Goal: Task Accomplishment & Management: Use online tool/utility

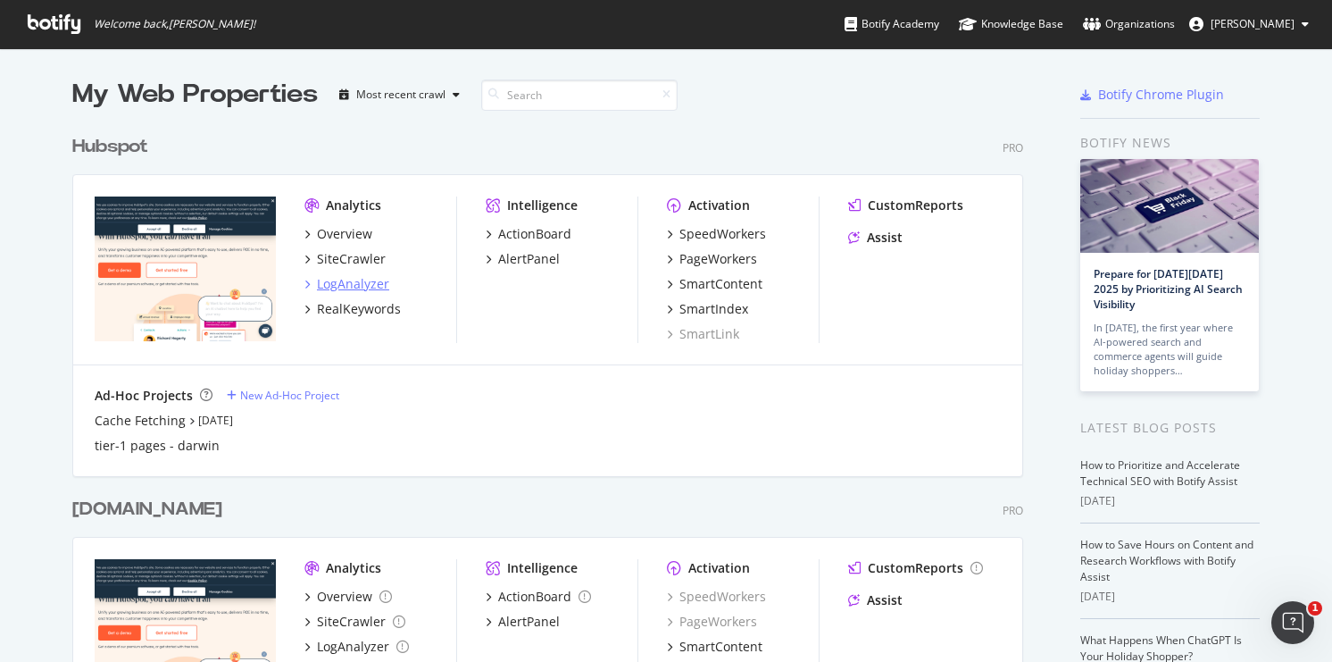
click at [342, 282] on div "LogAnalyzer" at bounding box center [353, 284] width 72 height 18
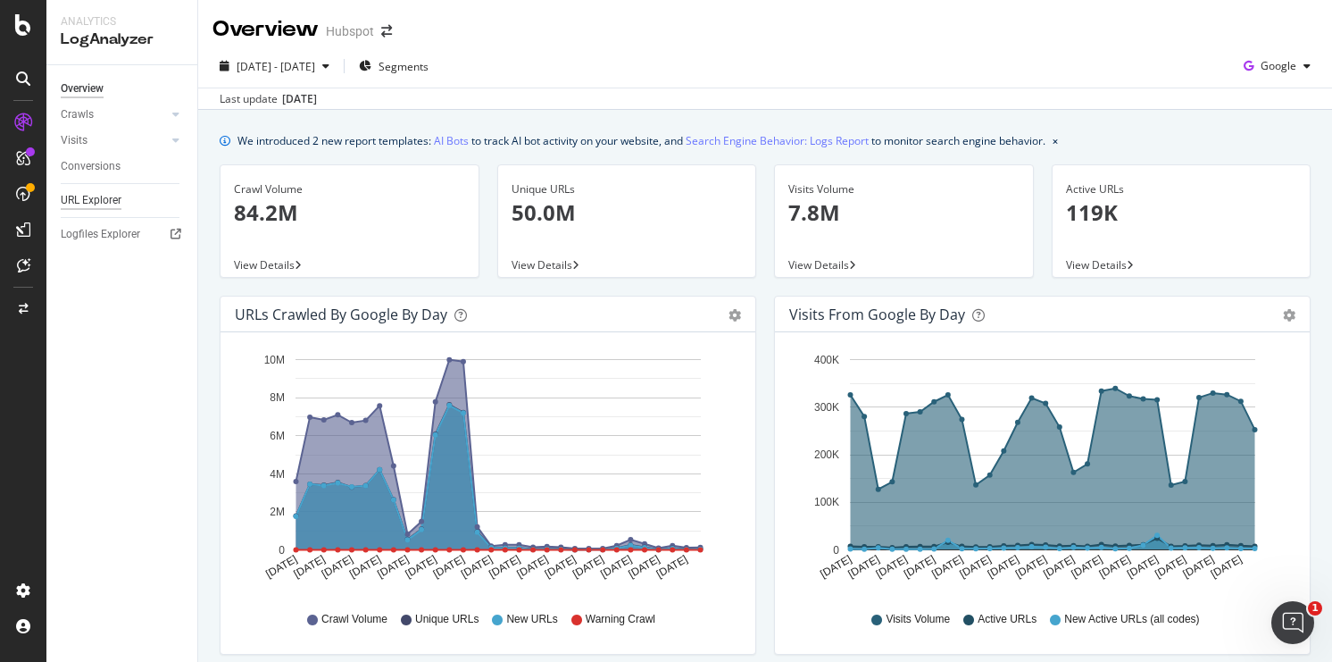
click at [81, 204] on div "URL Explorer" at bounding box center [91, 200] width 61 height 19
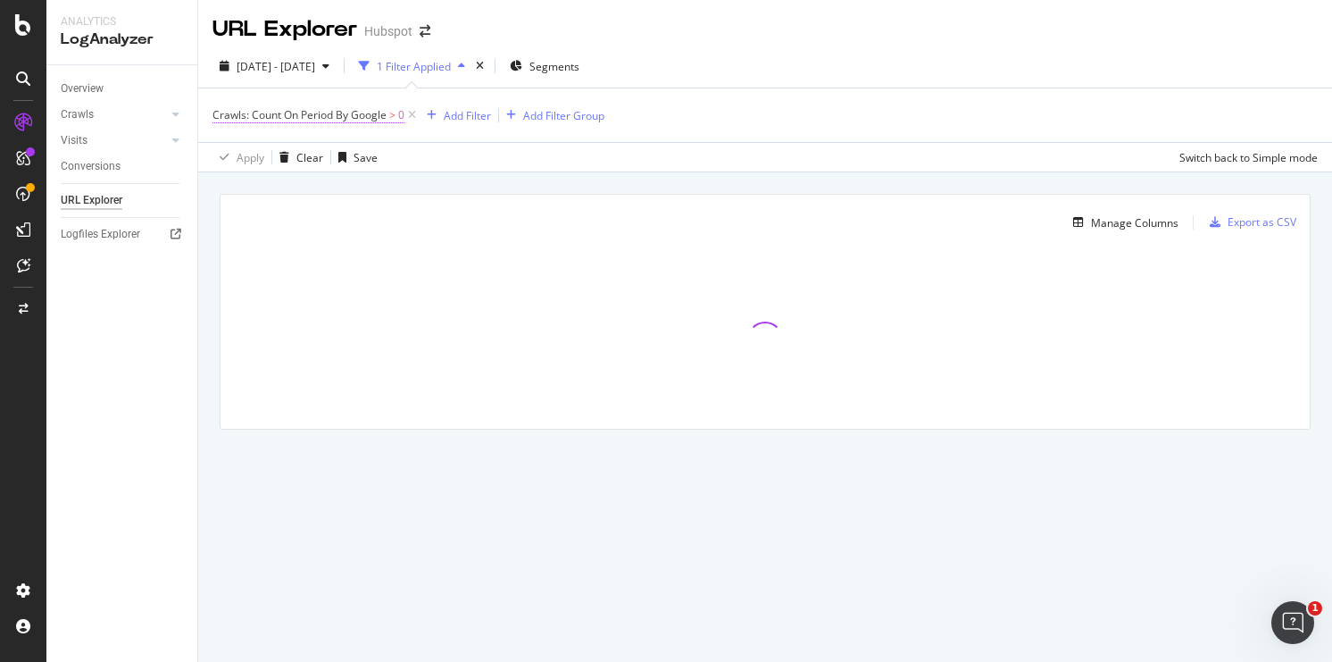
click at [354, 117] on span "Crawls: Count On Period By Google" at bounding box center [300, 114] width 174 height 15
click at [286, 156] on icon at bounding box center [285, 158] width 13 height 11
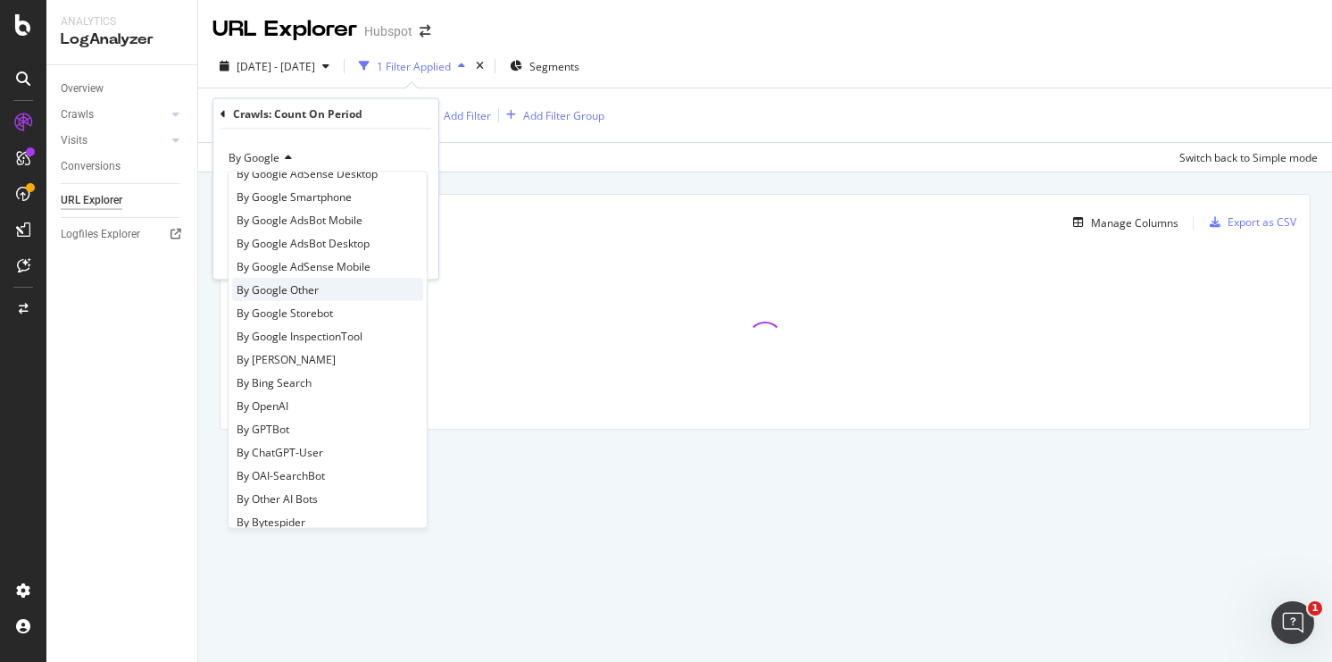
scroll to position [201, 0]
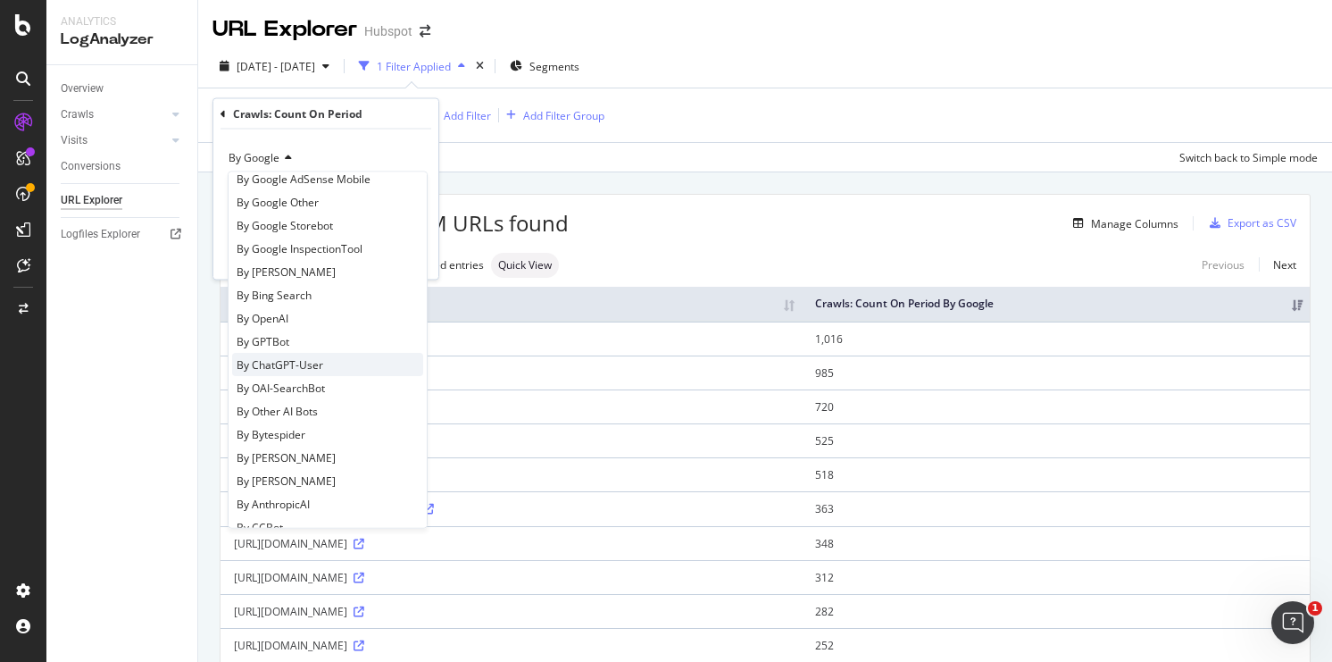
click at [316, 370] on span "By ChatGPT-User" at bounding box center [280, 364] width 87 height 15
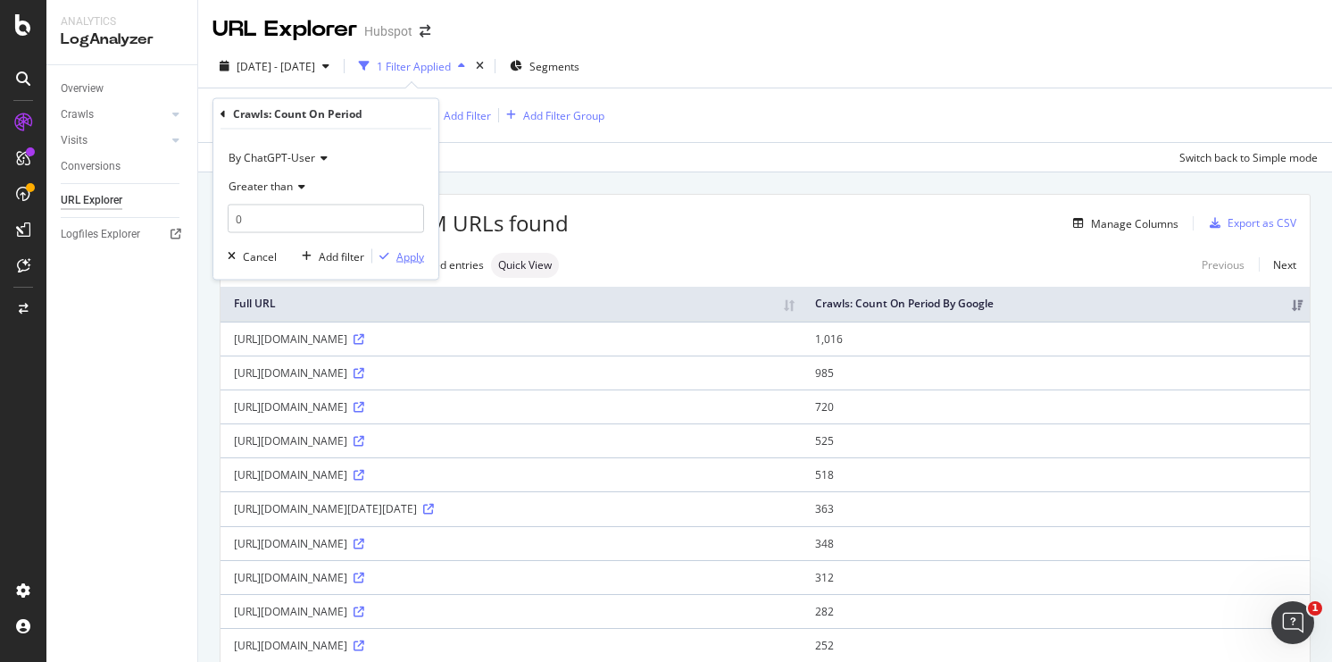
click at [410, 255] on div "Apply" at bounding box center [410, 255] width 28 height 15
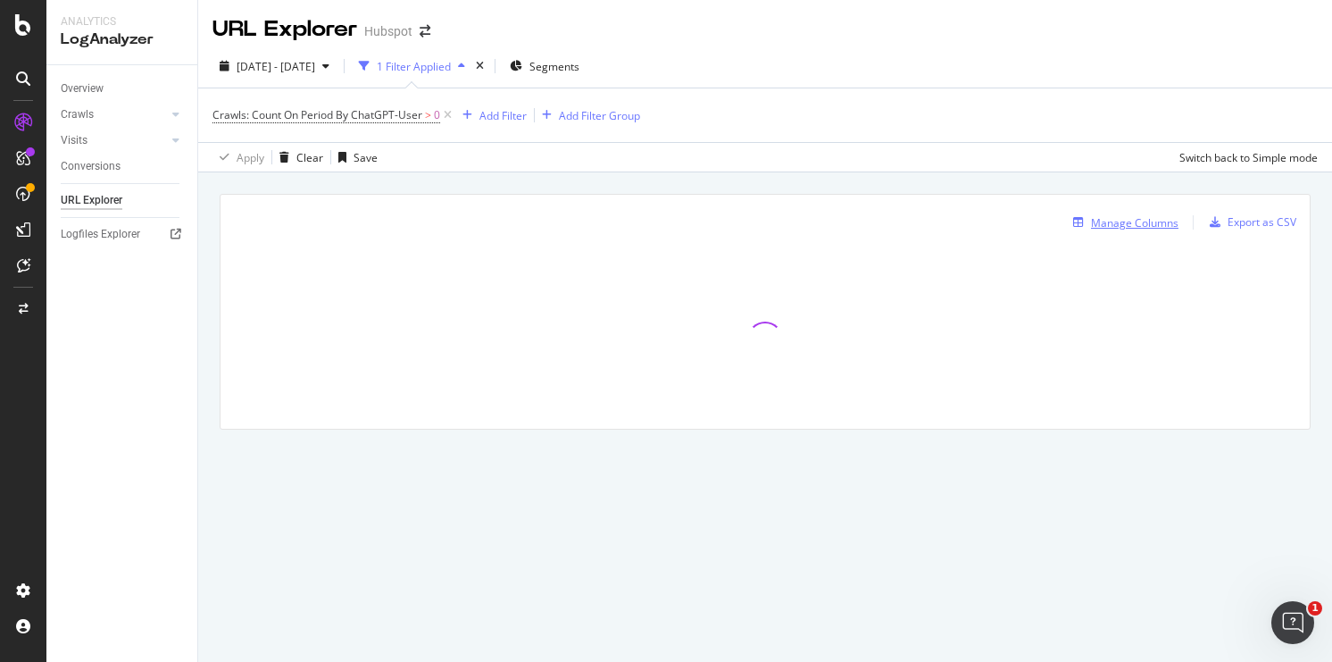
click at [1105, 221] on div "Manage Columns" at bounding box center [1135, 222] width 88 height 15
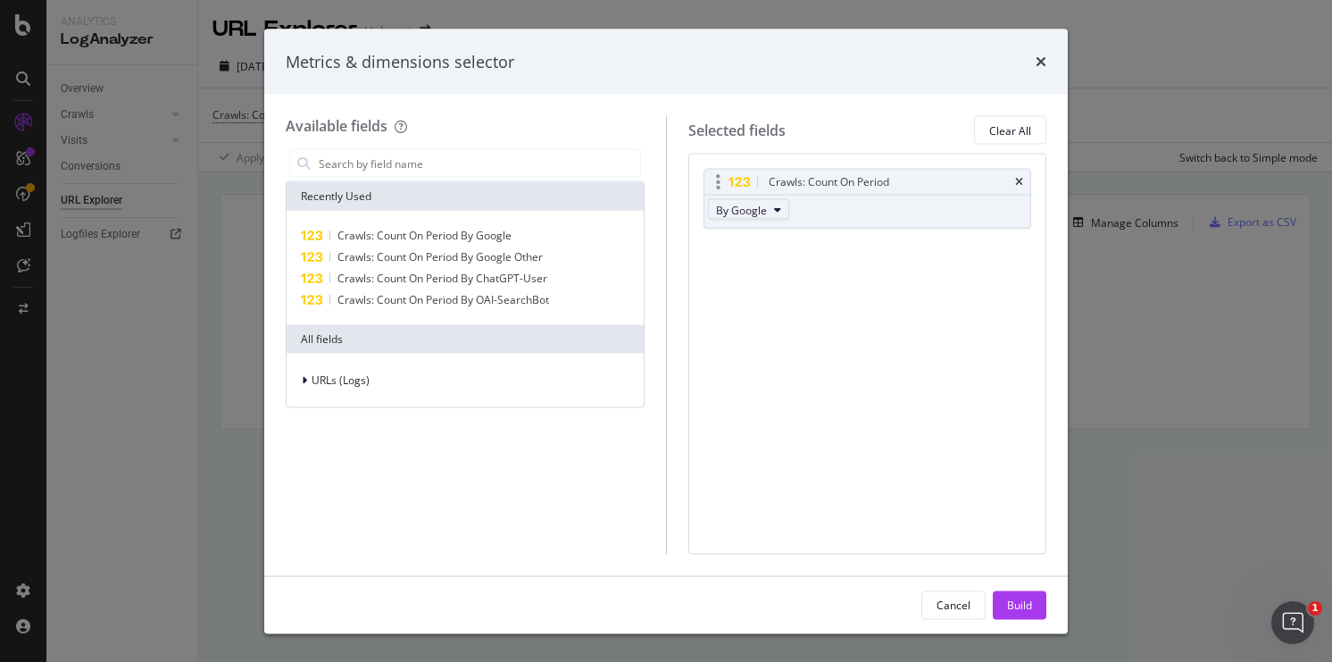
click at [757, 214] on span "By Google" at bounding box center [741, 209] width 51 height 15
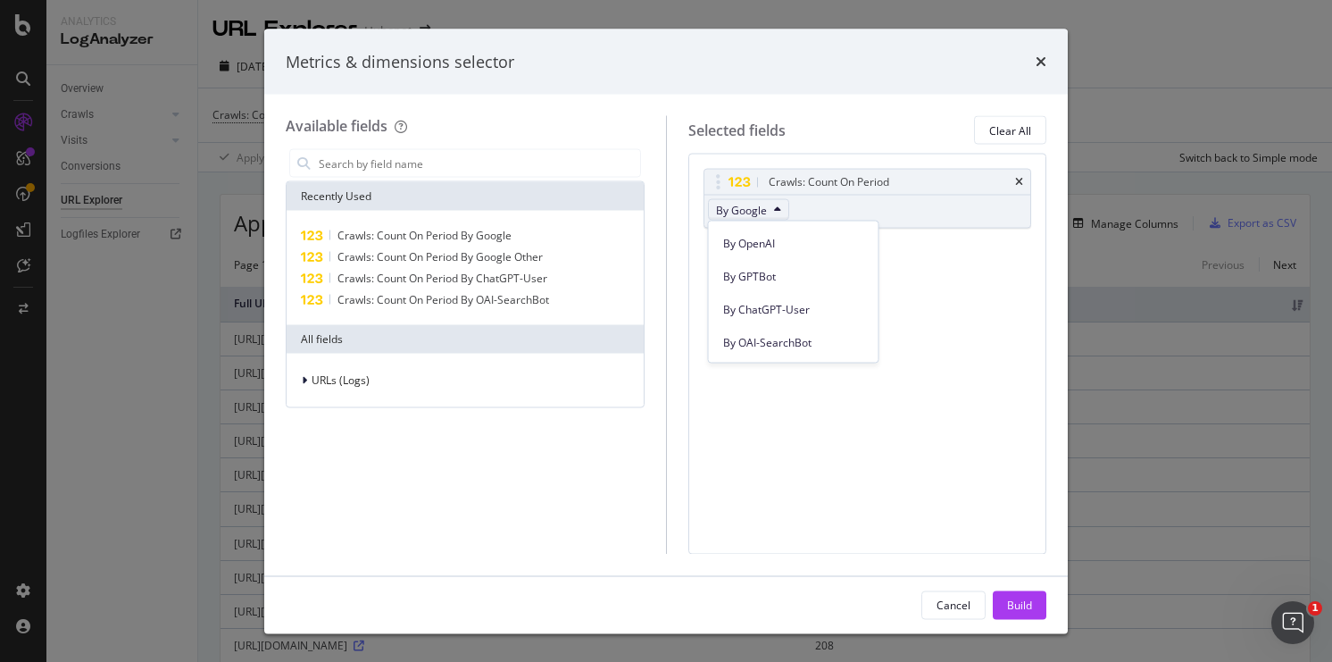
scroll to position [461, 0]
click at [763, 316] on span "By ChatGPT-User" at bounding box center [793, 309] width 141 height 16
click at [1012, 598] on div "Build" at bounding box center [1019, 603] width 25 height 15
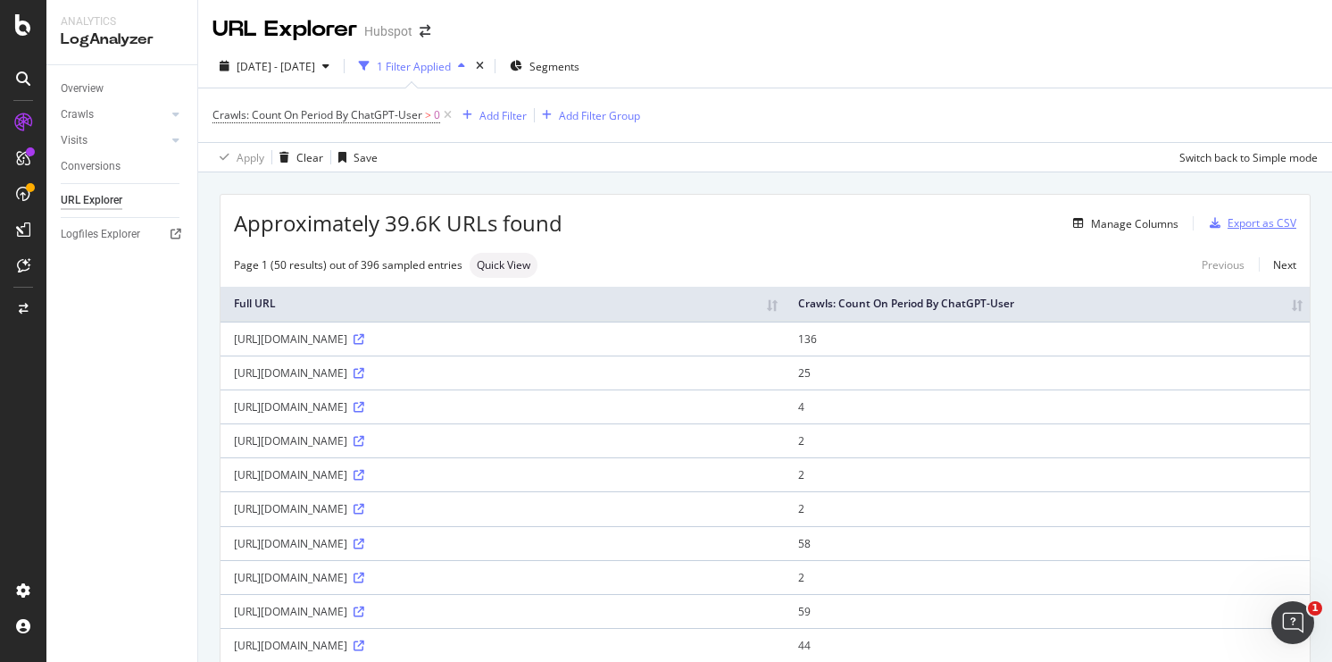
click at [1263, 219] on div "Export as CSV" at bounding box center [1262, 222] width 69 height 15
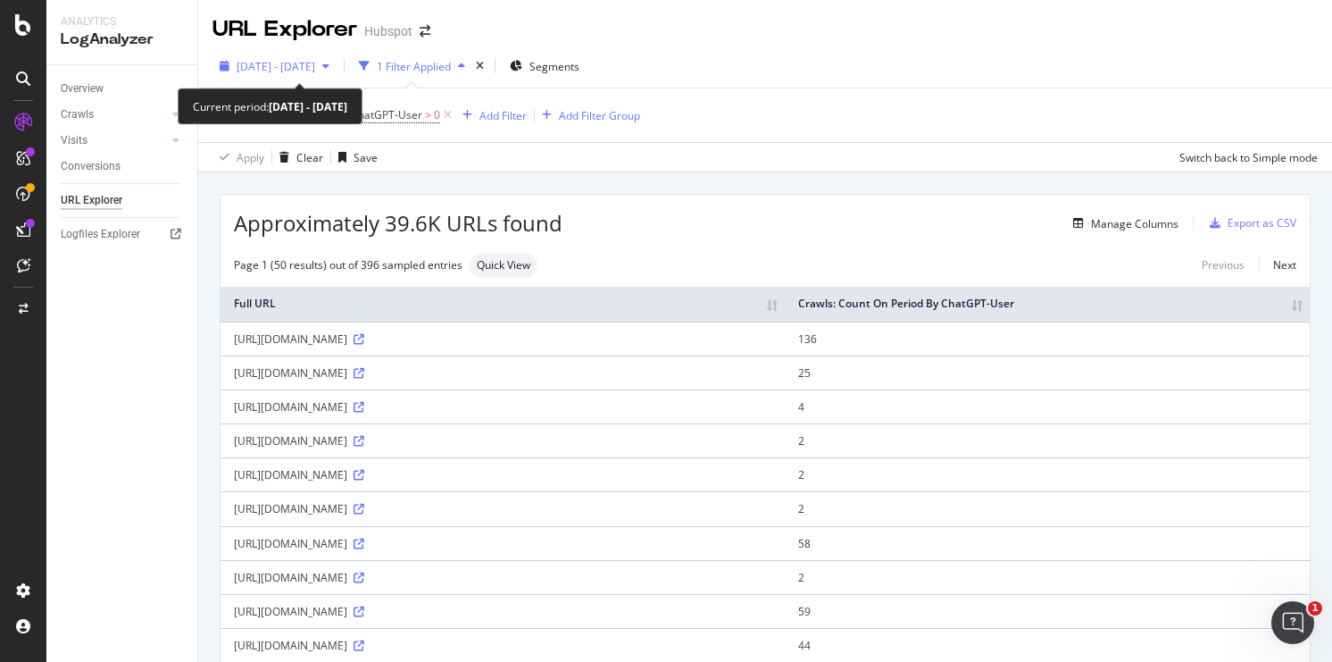
click at [314, 70] on span "[DATE] - [DATE]" at bounding box center [276, 66] width 79 height 15
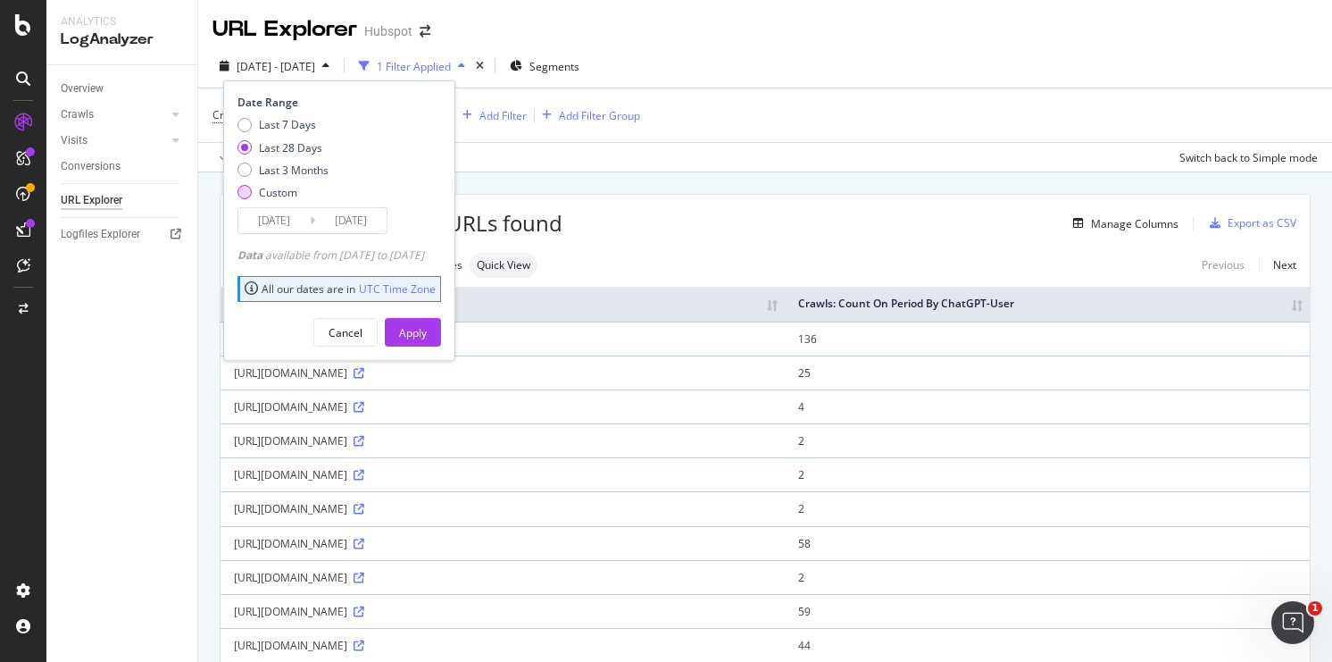
click at [277, 196] on div "Custom" at bounding box center [278, 192] width 38 height 15
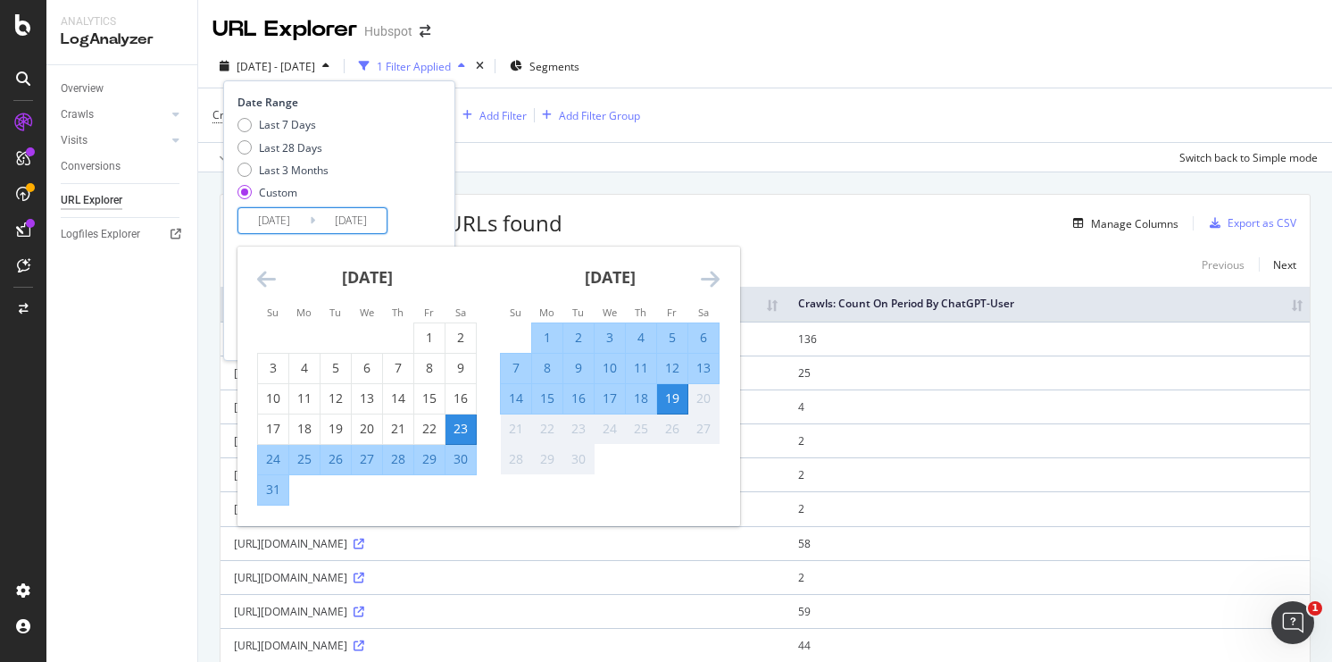
click at [315, 225] on input "[DATE]" at bounding box center [350, 220] width 71 height 25
click at [675, 338] on div "5" at bounding box center [672, 338] width 30 height 18
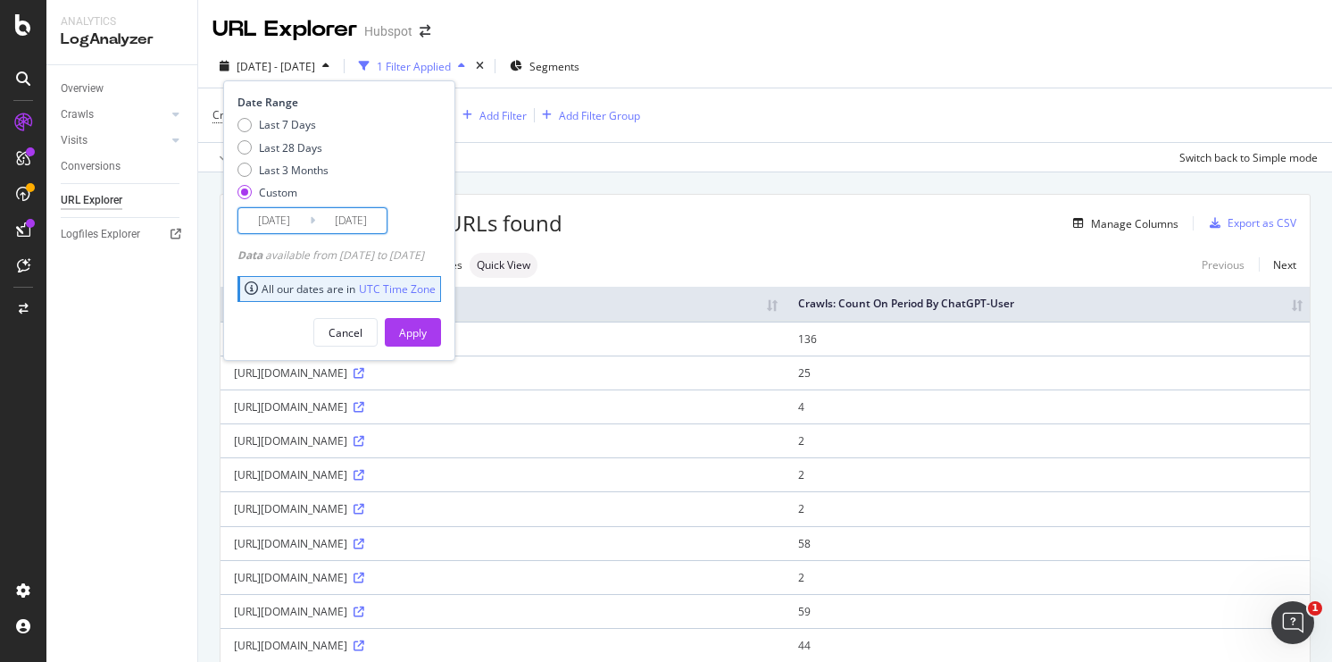
click at [320, 222] on input "[DATE]" at bounding box center [350, 220] width 71 height 25
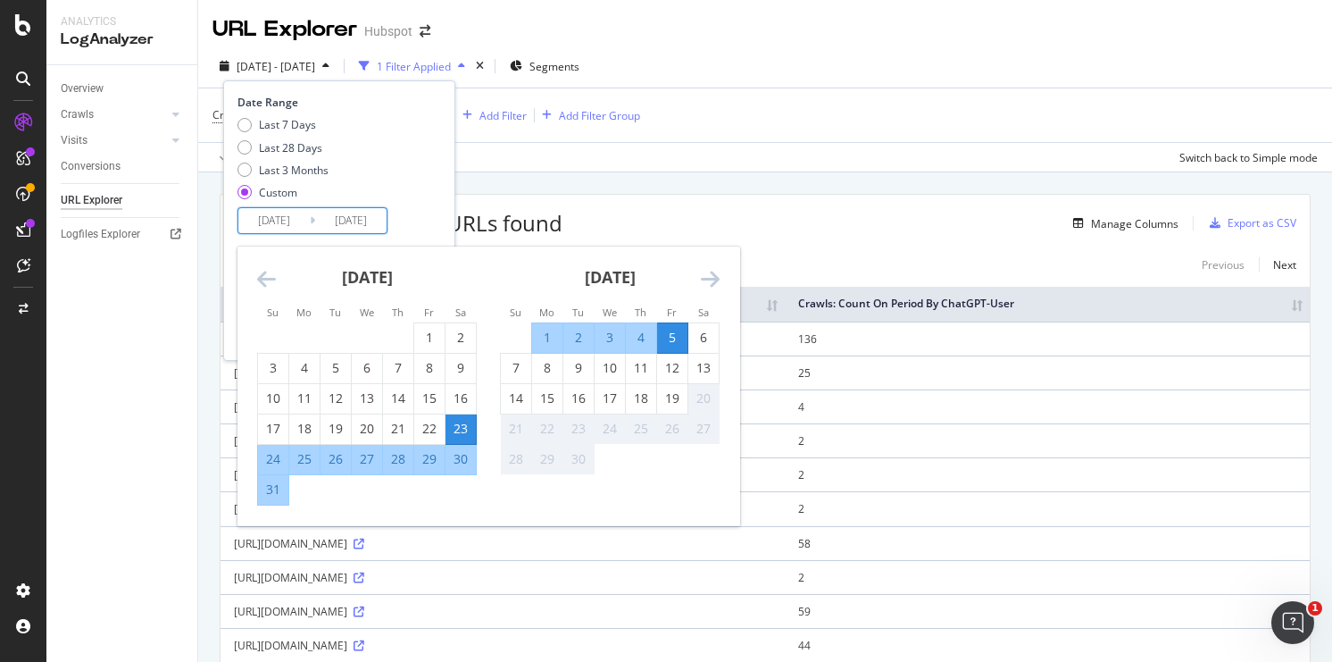
click at [469, 427] on div "23" at bounding box center [461, 429] width 30 height 18
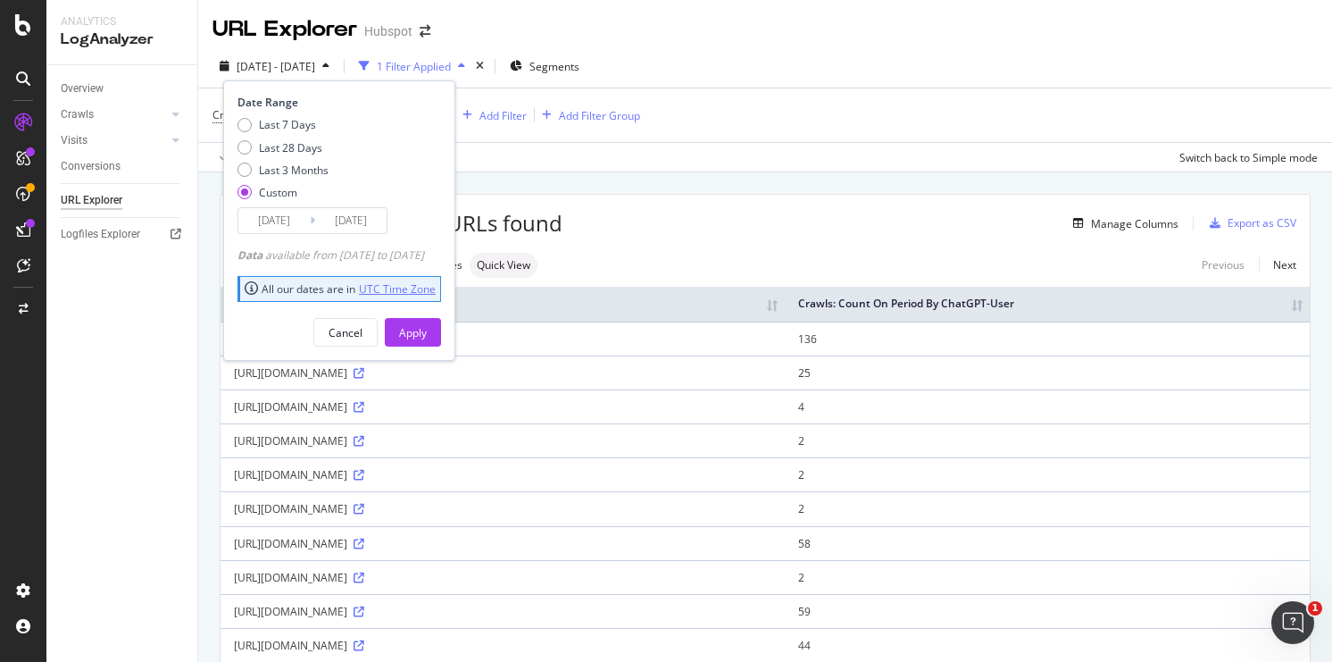
click at [412, 284] on link "UTC Time Zone" at bounding box center [397, 288] width 77 height 15
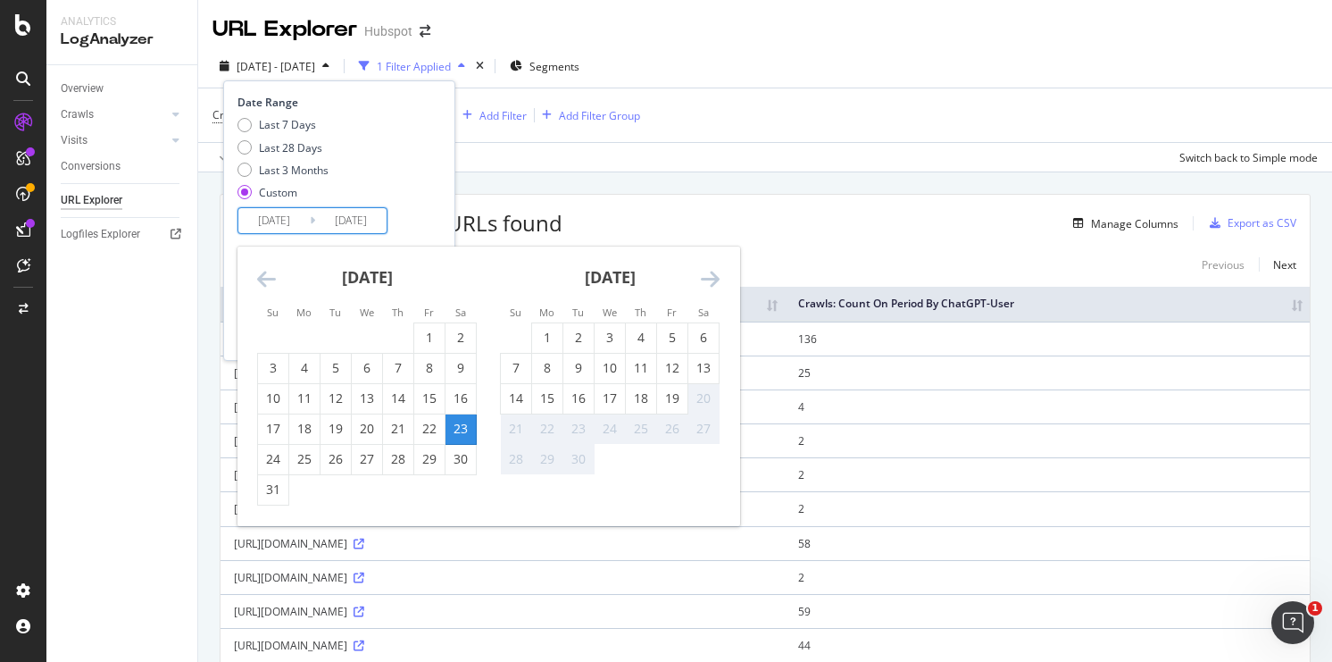
click at [319, 227] on input "[DATE]" at bounding box center [350, 220] width 71 height 25
click at [671, 342] on div "5" at bounding box center [672, 338] width 30 height 18
type input "[DATE]"
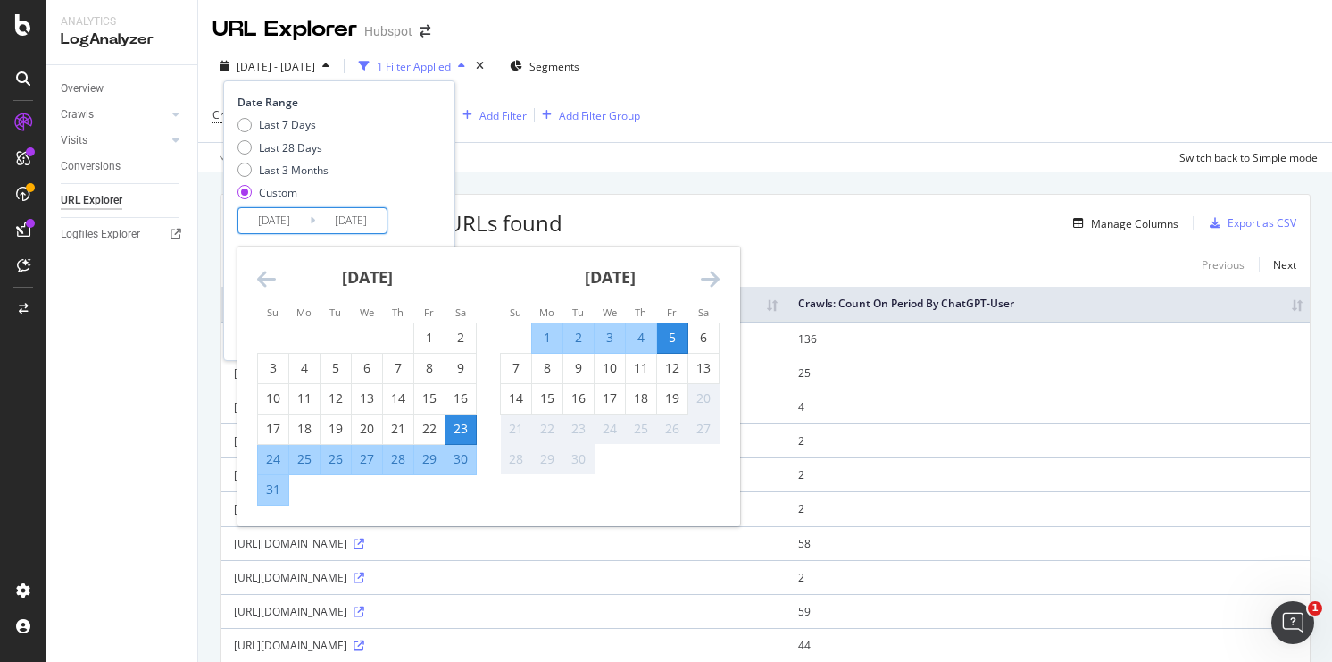
click at [307, 229] on input "[DATE]" at bounding box center [273, 220] width 71 height 25
click at [662, 392] on div "19" at bounding box center [672, 398] width 30 height 18
type input "[DATE]"
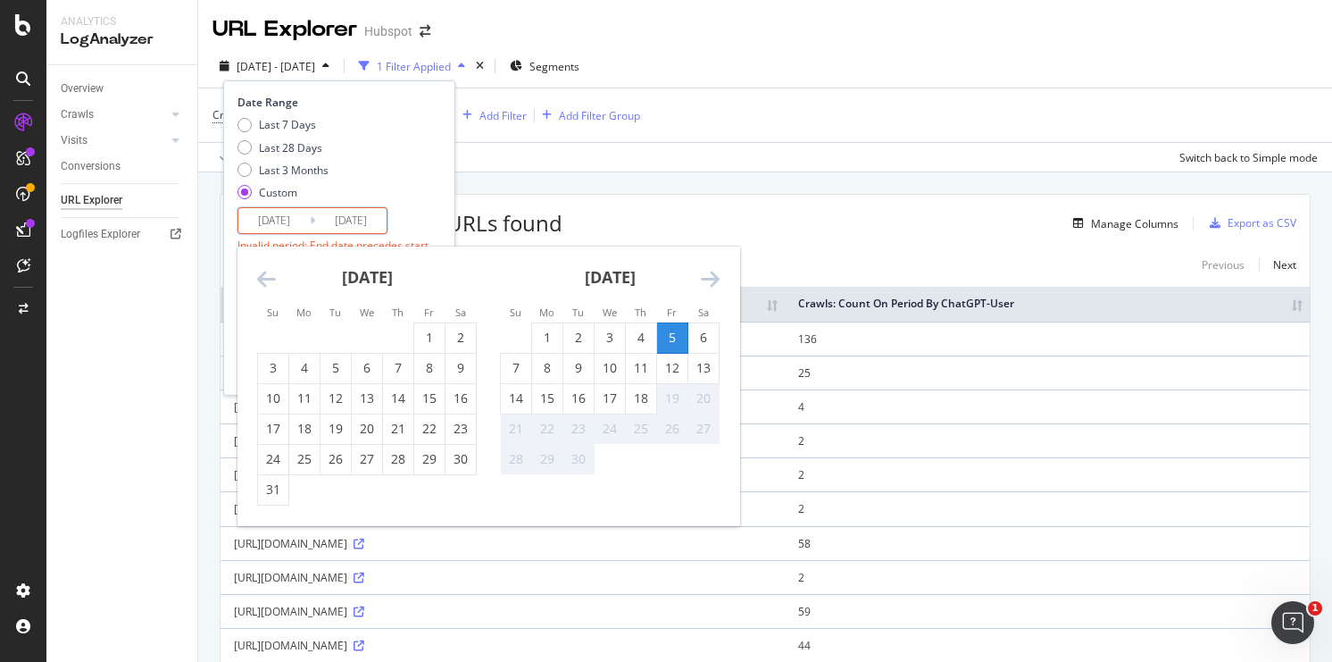
click at [672, 392] on div "19" at bounding box center [672, 398] width 30 height 18
type input "[DATE]"
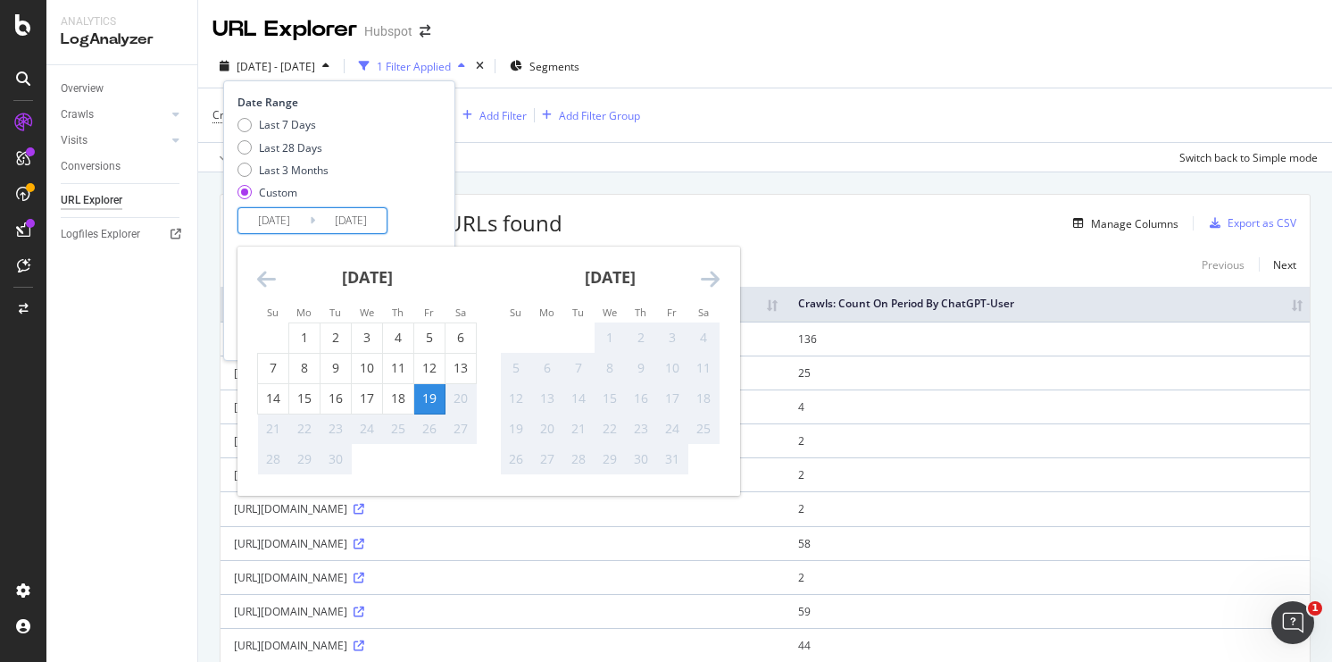
click at [357, 225] on input "[DATE]" at bounding box center [350, 220] width 71 height 25
click at [423, 338] on div "5" at bounding box center [429, 338] width 30 height 18
type input "[DATE]"
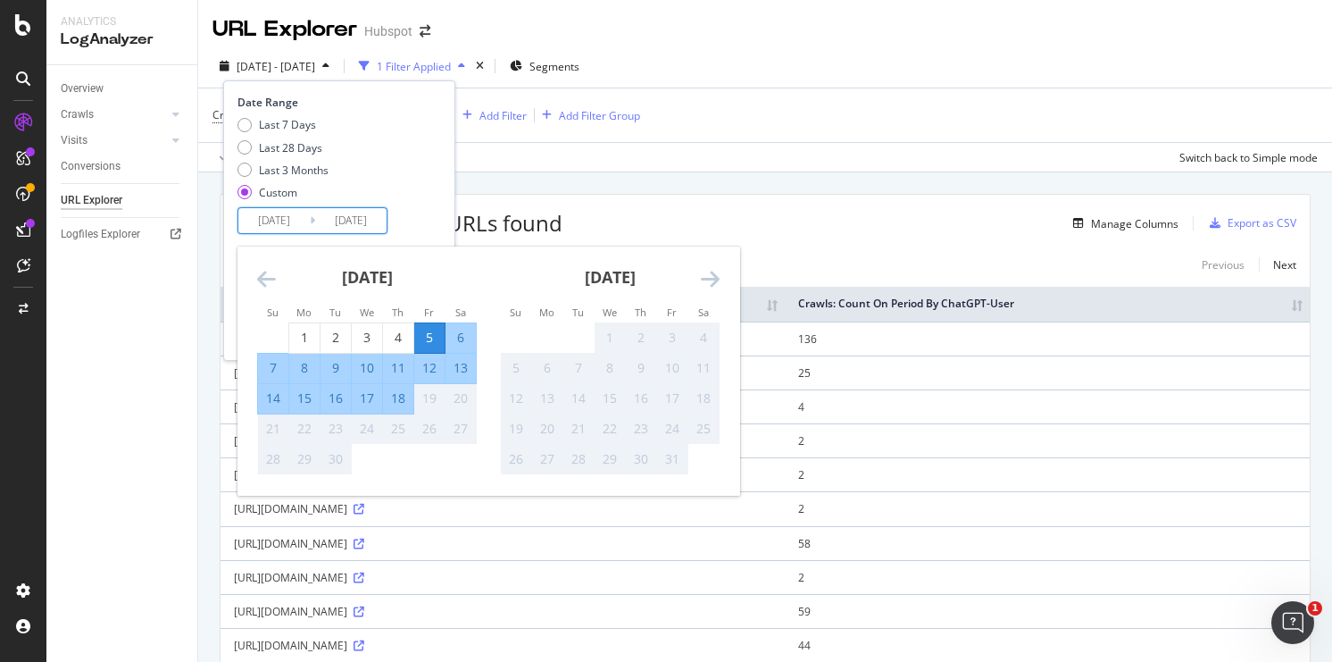
click at [433, 186] on div "Last 7 Days Last 28 Days Last 3 Months Custom" at bounding box center [337, 162] width 199 height 90
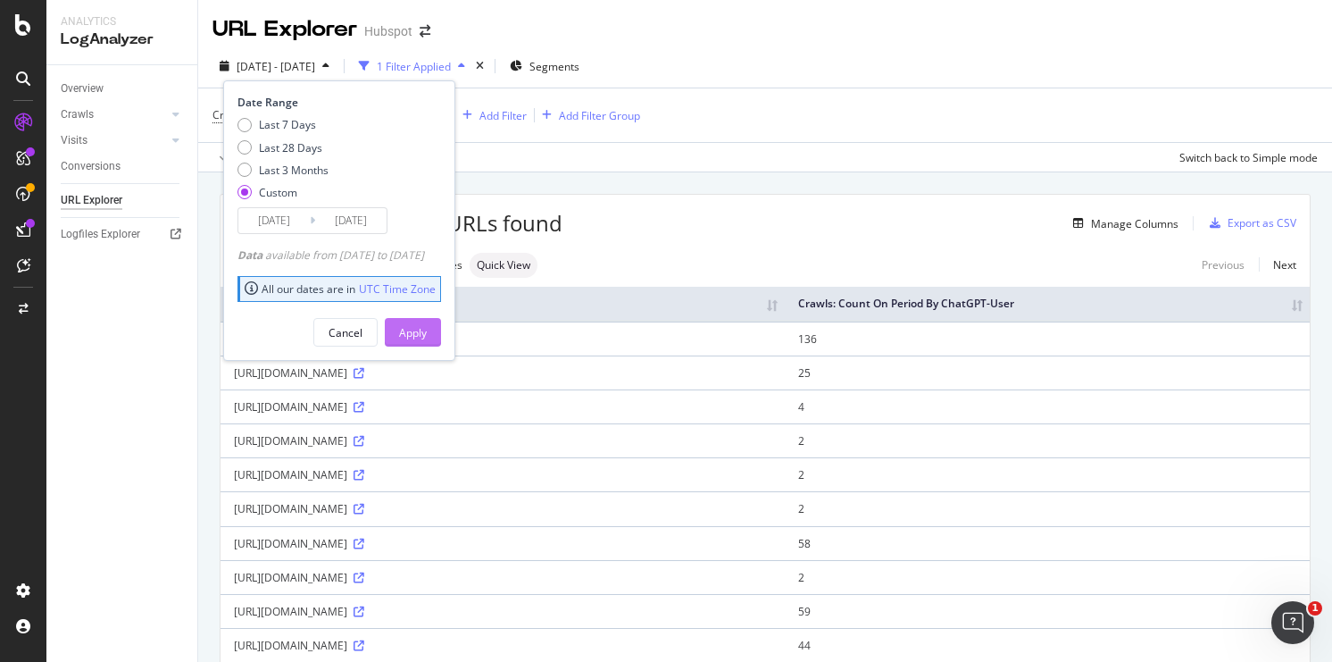
click at [427, 331] on div "Apply" at bounding box center [413, 332] width 28 height 15
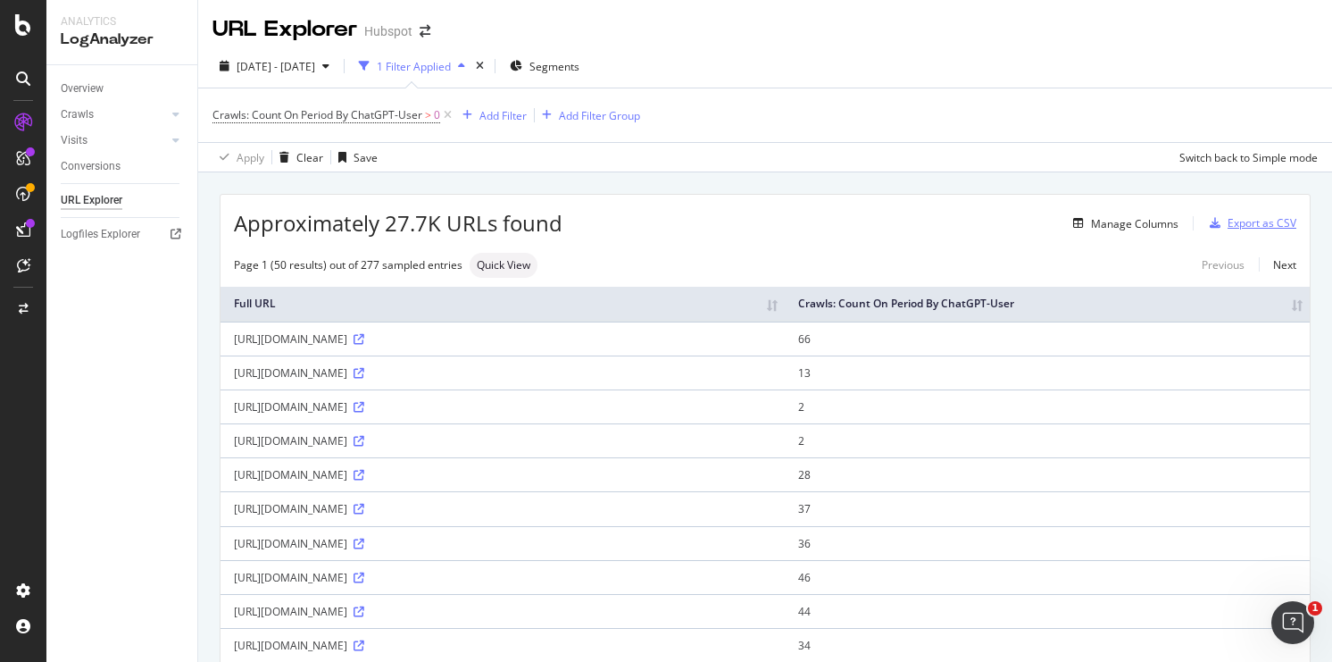
click at [1255, 226] on div "Export as CSV" at bounding box center [1262, 222] width 69 height 15
